Goal: Task Accomplishment & Management: Complete application form

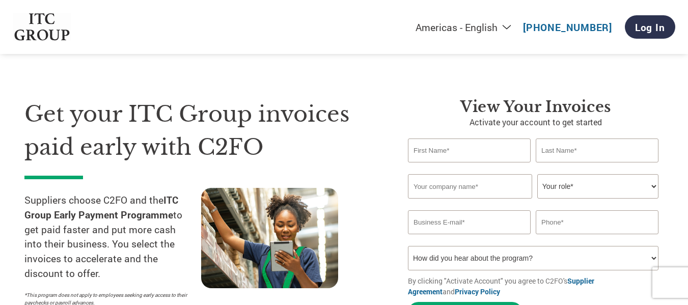
select select "en-[GEOGRAPHIC_DATA]"
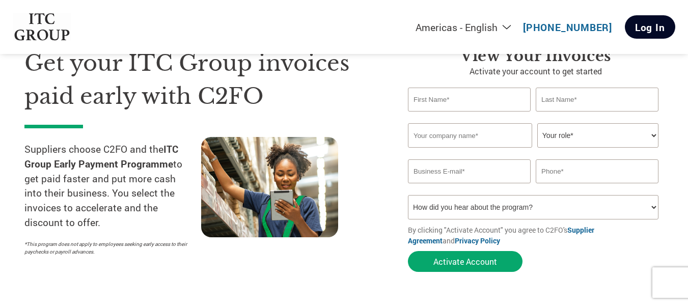
click at [639, 24] on link "Log In" at bounding box center [650, 26] width 50 height 23
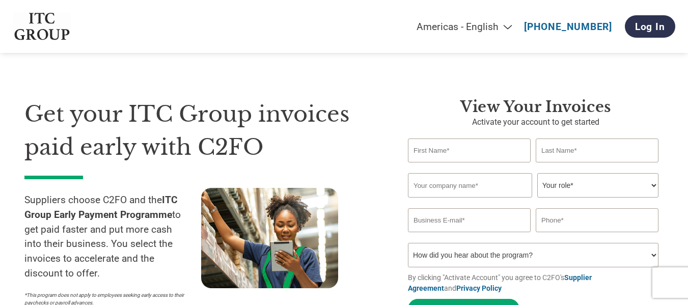
select select "en-[GEOGRAPHIC_DATA]"
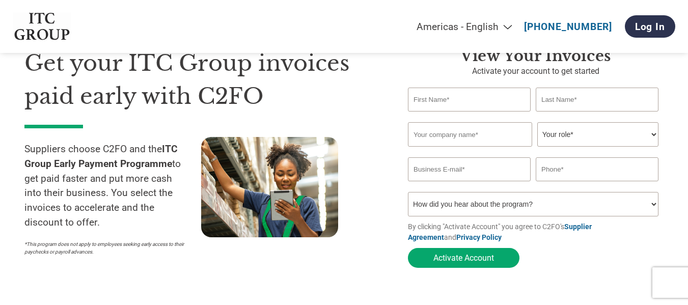
click at [461, 107] on input "text" at bounding box center [469, 100] width 123 height 24
type input "[PERSON_NAME]"
type input "Sudarshan"
type input "[PERSON_NAME] MARITIME PRIVATE LIMITED"
type input "[PERSON_NAME][EMAIL_ADDRESS][PERSON_NAME][DOMAIN_NAME]"
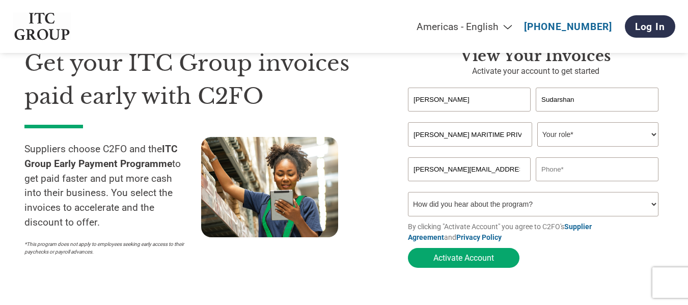
type input "09757411997"
click at [549, 143] on select "Your role* CFO Controller Credit Manager Finance Director Treasurer CEO Preside…" at bounding box center [597, 134] width 121 height 24
select select "OTHER"
click at [537, 123] on select "Your role* CFO Controller Credit Manager Finance Director Treasurer CEO Preside…" at bounding box center [597, 134] width 121 height 24
click at [506, 177] on input "[PERSON_NAME][EMAIL_ADDRESS][PERSON_NAME][DOMAIN_NAME]" at bounding box center [469, 169] width 123 height 24
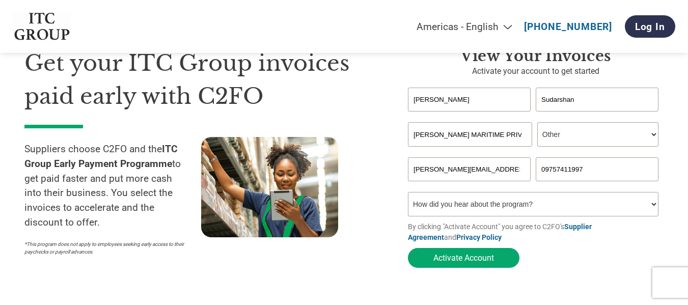
click at [506, 177] on input "[PERSON_NAME][EMAIL_ADDRESS][PERSON_NAME][DOMAIN_NAME]" at bounding box center [469, 169] width 123 height 24
type input "[EMAIL_ADDRESS][DOMAIN_NAME]"
click at [545, 172] on input "09757411997" at bounding box center [596, 169] width 123 height 24
type input "9757411997"
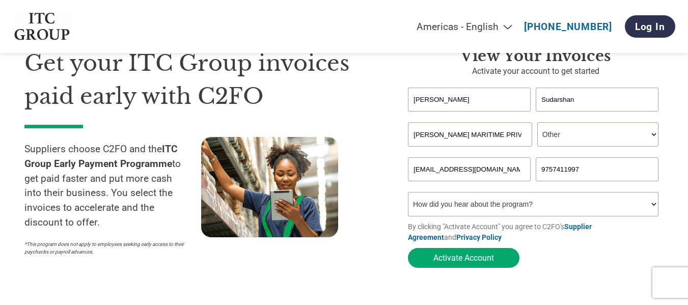
click at [550, 202] on select "How did you hear about the program? Received a letter Email Social Media Online…" at bounding box center [533, 204] width 250 height 24
select select "Online Search"
click at [408, 195] on select "How did you hear about the program? Received a letter Email Social Media Online…" at bounding box center [533, 204] width 250 height 24
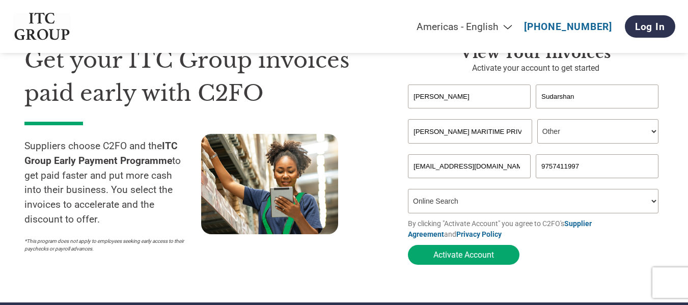
scroll to position [204, 0]
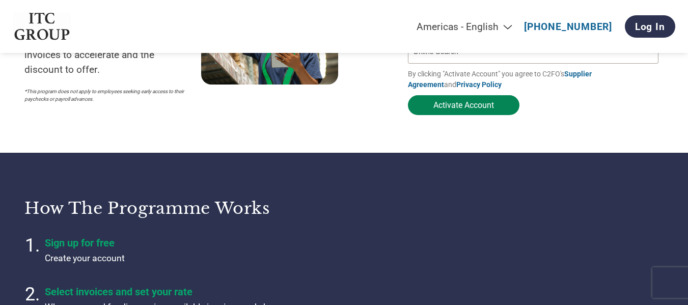
click at [471, 102] on button "Activate Account" at bounding box center [463, 105] width 111 height 20
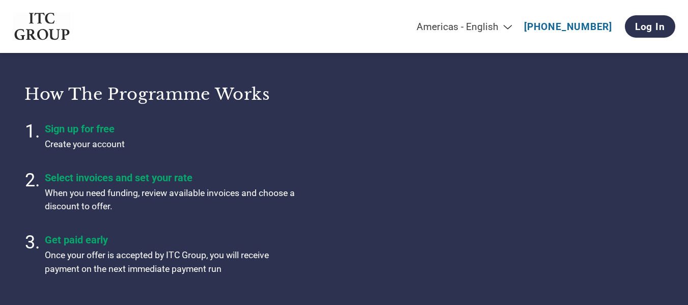
scroll to position [356, 0]
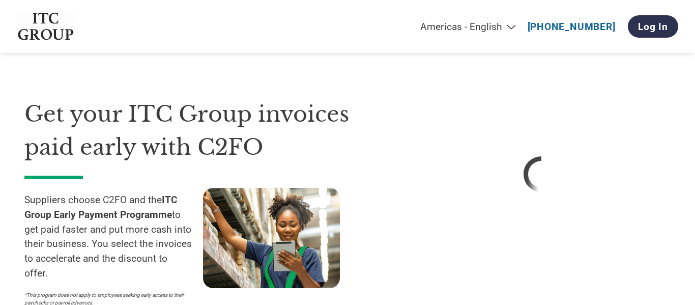
select select "en-[GEOGRAPHIC_DATA]"
